Goal: Task Accomplishment & Management: Manage account settings

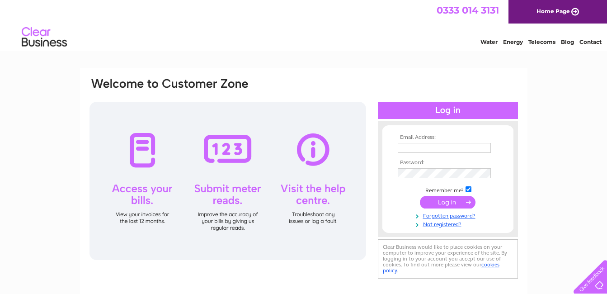
type input "[PERSON_NAME][EMAIL_ADDRESS][PERSON_NAME][DOMAIN_NAME]"
click at [451, 203] on input "submit" at bounding box center [448, 202] width 56 height 13
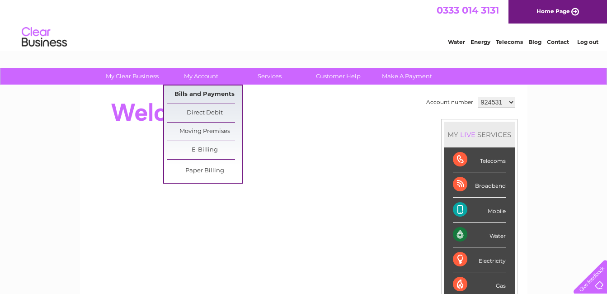
click at [203, 95] on link "Bills and Payments" at bounding box center [204, 94] width 75 height 18
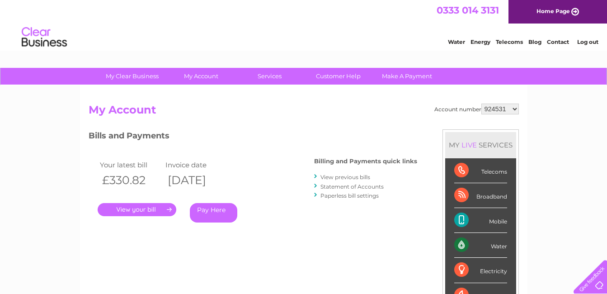
click at [146, 209] on link "." at bounding box center [137, 209] width 79 height 13
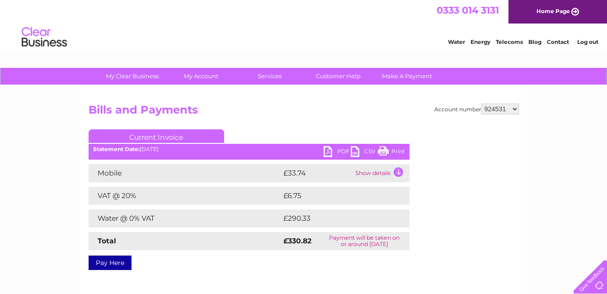
click at [333, 152] on link "PDF" at bounding box center [337, 152] width 27 height 13
click at [514, 110] on select "924531 1018716" at bounding box center [500, 108] width 38 height 11
select select "1018716"
click at [481, 103] on select "924531 1018716" at bounding box center [500, 108] width 38 height 11
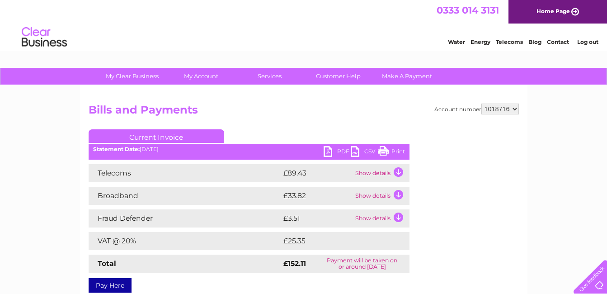
click at [330, 152] on link "PDF" at bounding box center [337, 152] width 27 height 13
